Goal: Complete application form

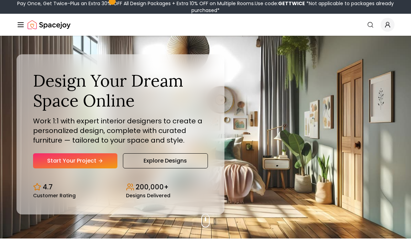
scroll to position [6, 0]
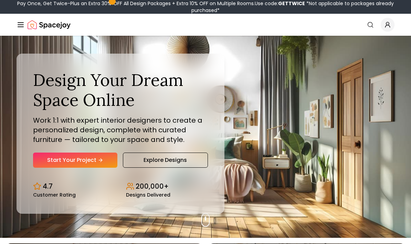
click at [60, 168] on link "Start Your Project" at bounding box center [75, 160] width 84 height 15
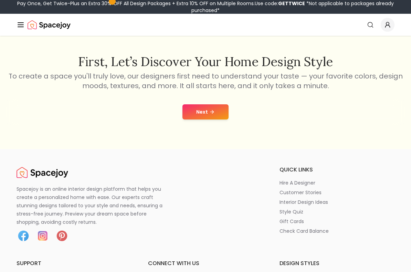
scroll to position [106, 0]
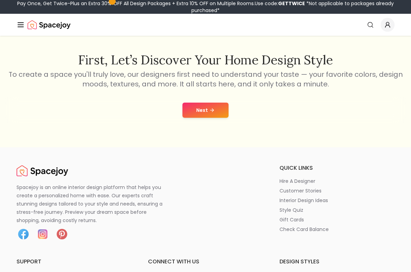
click at [219, 112] on button "Next" at bounding box center [205, 110] width 46 height 15
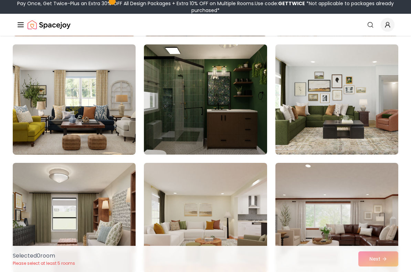
scroll to position [287, 0]
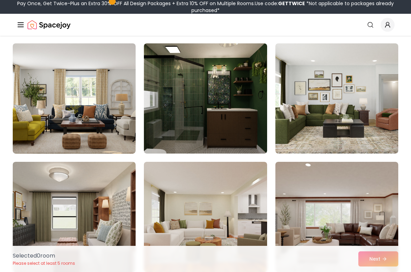
click at [237, 88] on img at bounding box center [205, 98] width 123 height 110
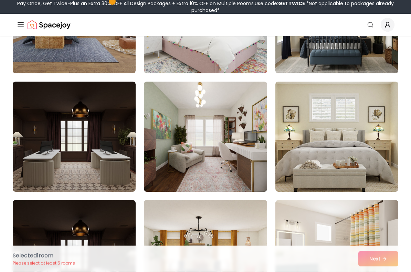
scroll to position [1556, 0]
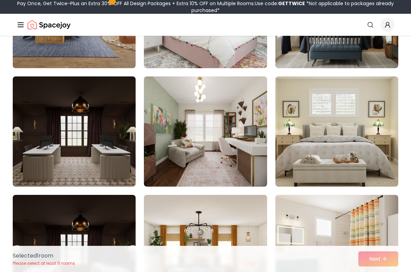
click at [50, 112] on img at bounding box center [74, 131] width 123 height 110
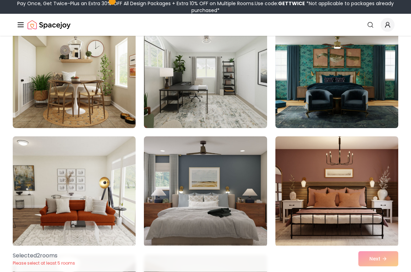
scroll to position [2919, 0]
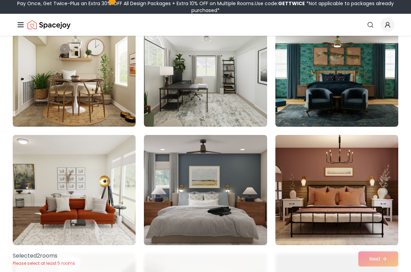
click at [384, 102] on img at bounding box center [336, 72] width 123 height 110
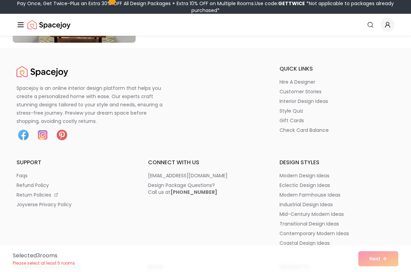
scroll to position [4068, 0]
click at [379, 261] on div "Selected 3 room s Please select at least 5 rooms Next" at bounding box center [205, 259] width 396 height 26
click at [382, 259] on div "Selected 3 room s Please select at least 5 rooms Next" at bounding box center [205, 259] width 396 height 26
click at [384, 257] on div "Selected 3 room s Please select at least 5 rooms Next" at bounding box center [205, 259] width 396 height 26
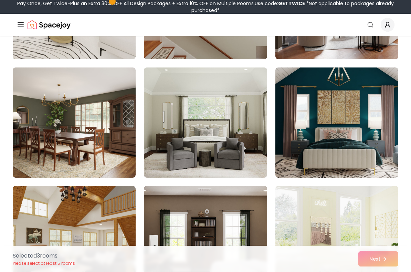
scroll to position [2512, 0]
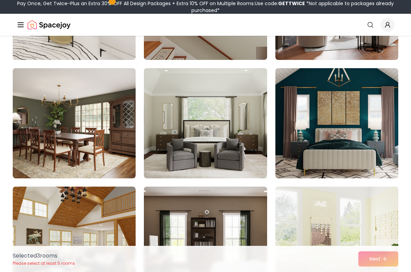
click at [44, 118] on img at bounding box center [74, 123] width 123 height 110
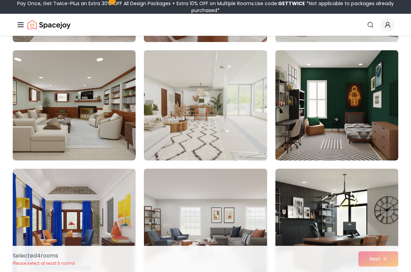
scroll to position [3543, 0]
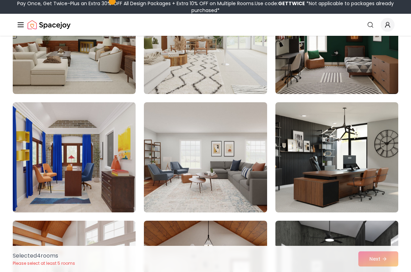
click at [380, 257] on div "Selected 4 room s Please select at least 5 rooms Next" at bounding box center [205, 259] width 396 height 26
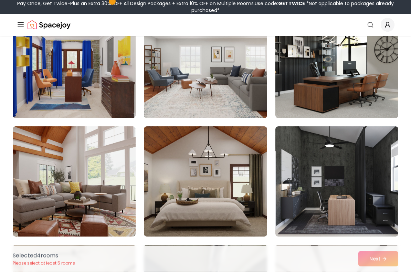
scroll to position [3636, 0]
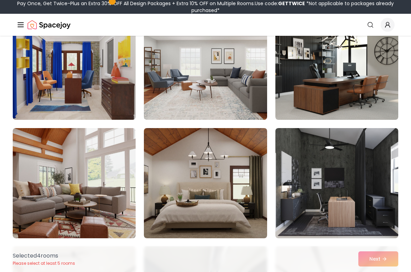
click at [382, 259] on div "Selected 4 room s Please select at least 5 rooms Next" at bounding box center [205, 259] width 396 height 26
click at [383, 189] on img at bounding box center [336, 183] width 123 height 110
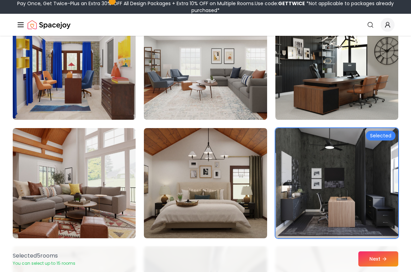
click at [382, 261] on button "Next" at bounding box center [378, 258] width 40 height 15
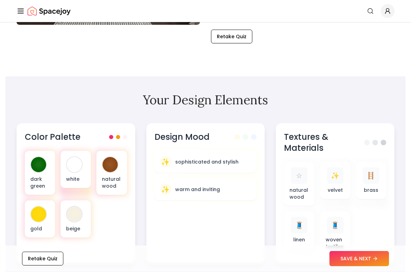
scroll to position [148, 0]
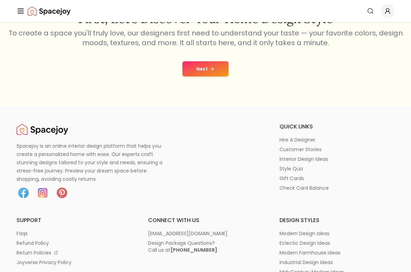
scroll to position [129, 0]
